Goal: Find specific fact: Find specific fact

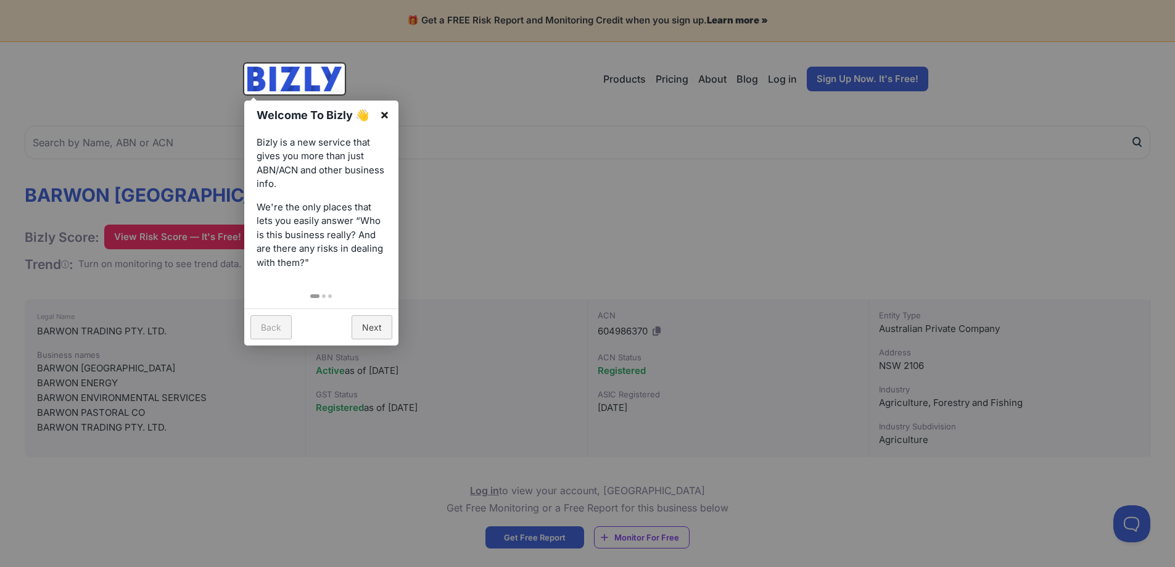
click at [381, 117] on link "×" at bounding box center [385, 115] width 28 height 28
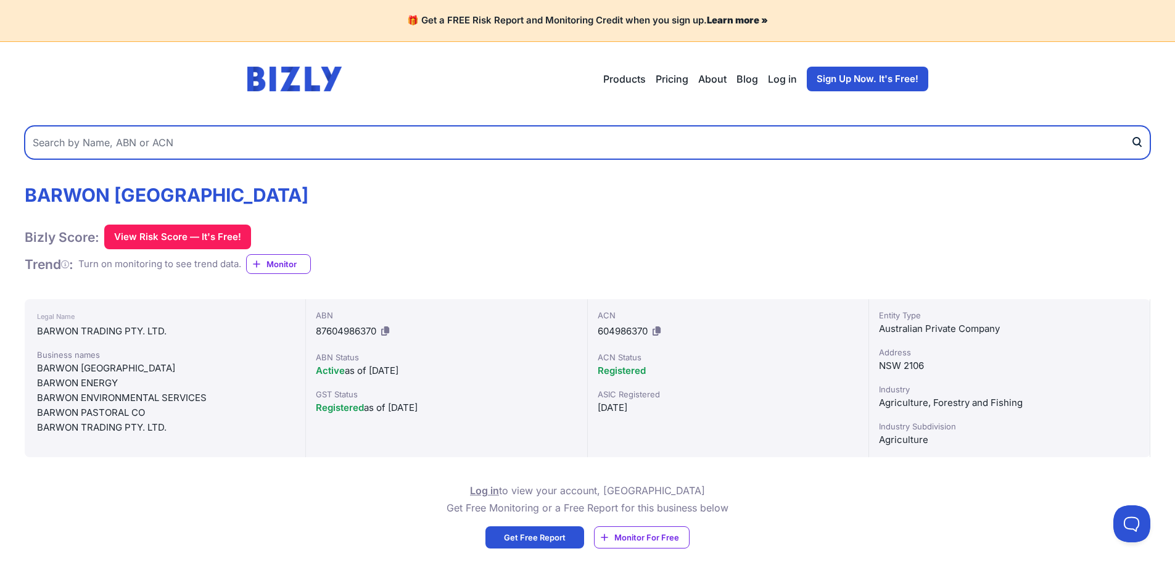
click at [260, 137] on input "text" at bounding box center [588, 142] width 1126 height 33
paste input "656 309 616"
type input "656 309 616"
click at [1131, 126] on button "submit" at bounding box center [1141, 142] width 20 height 33
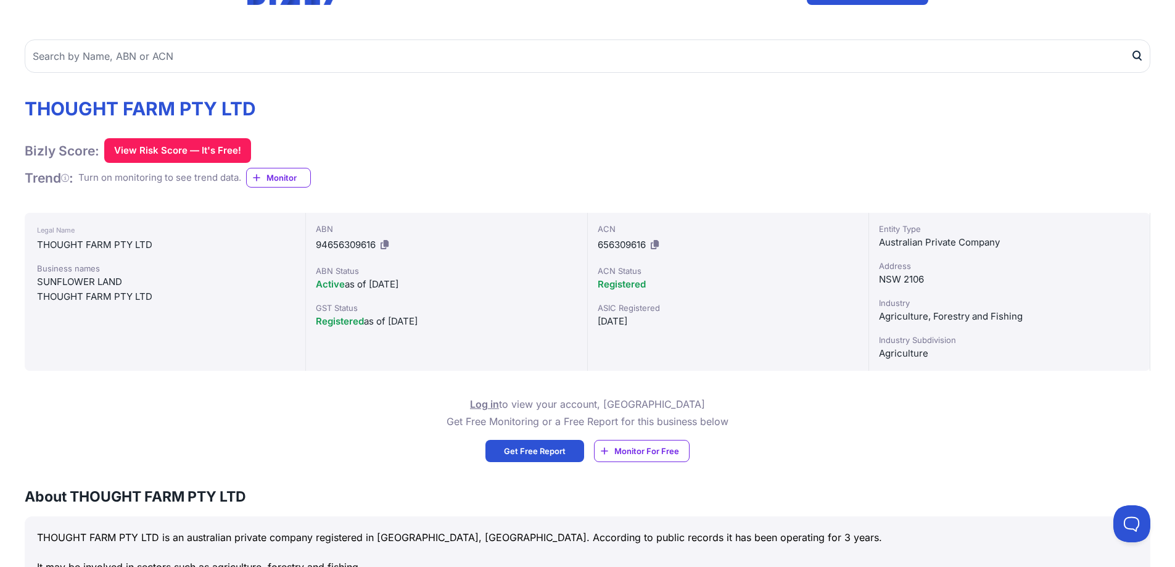
scroll to position [81, 0]
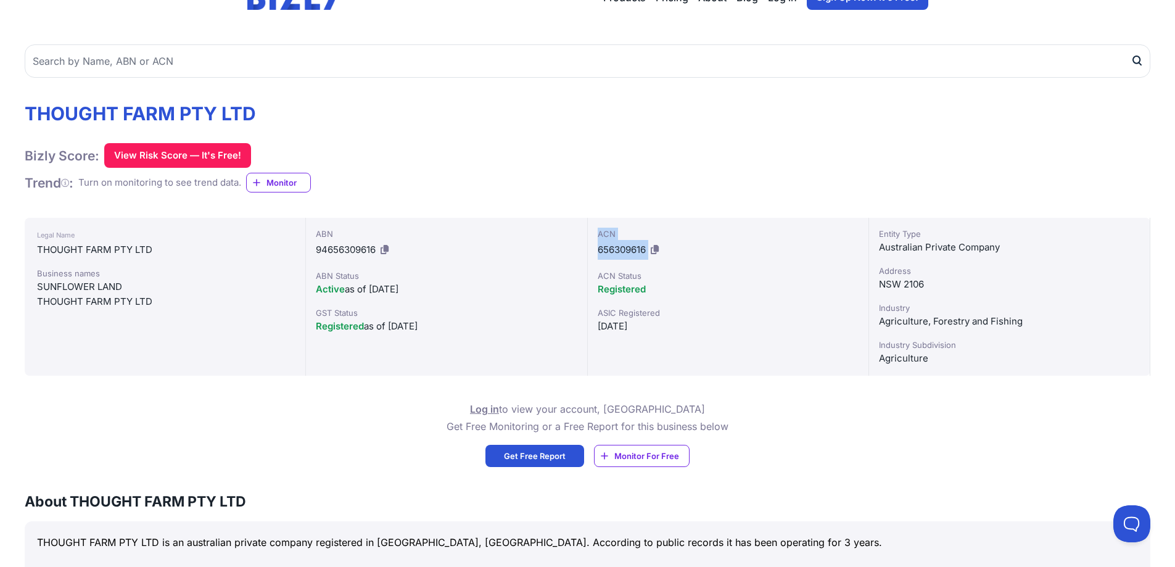
drag, startPoint x: 675, startPoint y: 251, endPoint x: 599, endPoint y: 235, distance: 78.2
click at [599, 235] on div "ACN 656309616" at bounding box center [728, 244] width 261 height 32
copy div "ACN 656309616"
drag, startPoint x: 396, startPoint y: 254, endPoint x: 315, endPoint y: 233, distance: 83.9
click at [315, 233] on div "ABN 94656309616 ABN Status Active as of [DATE] GST Status Registered as of [DAT…" at bounding box center [446, 297] width 281 height 158
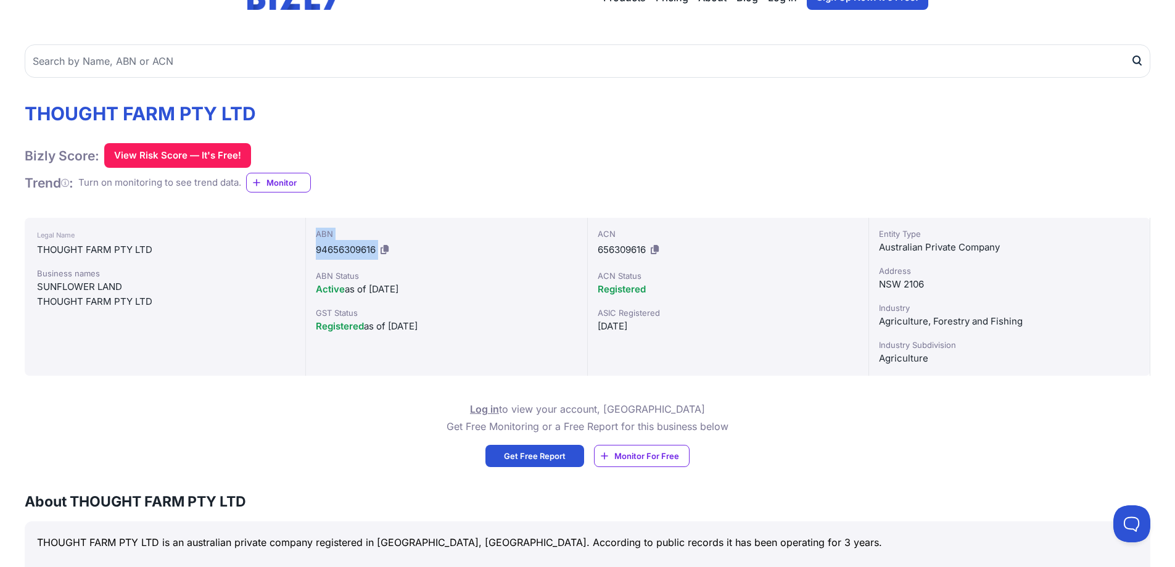
copy div "ABN 94656309616"
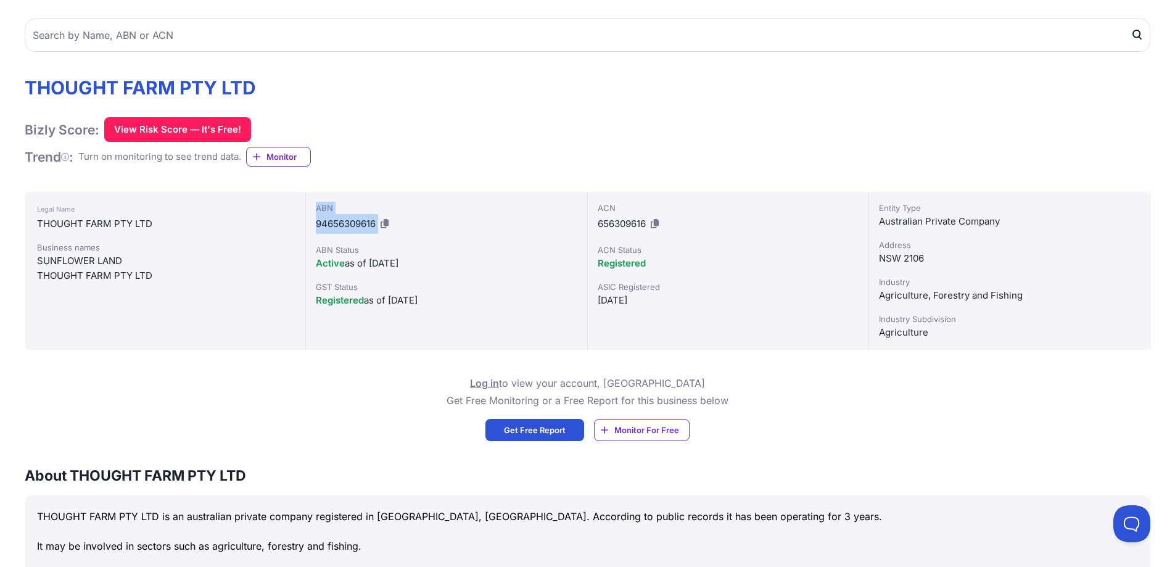
scroll to position [143, 0]
